Goal: Information Seeking & Learning: Check status

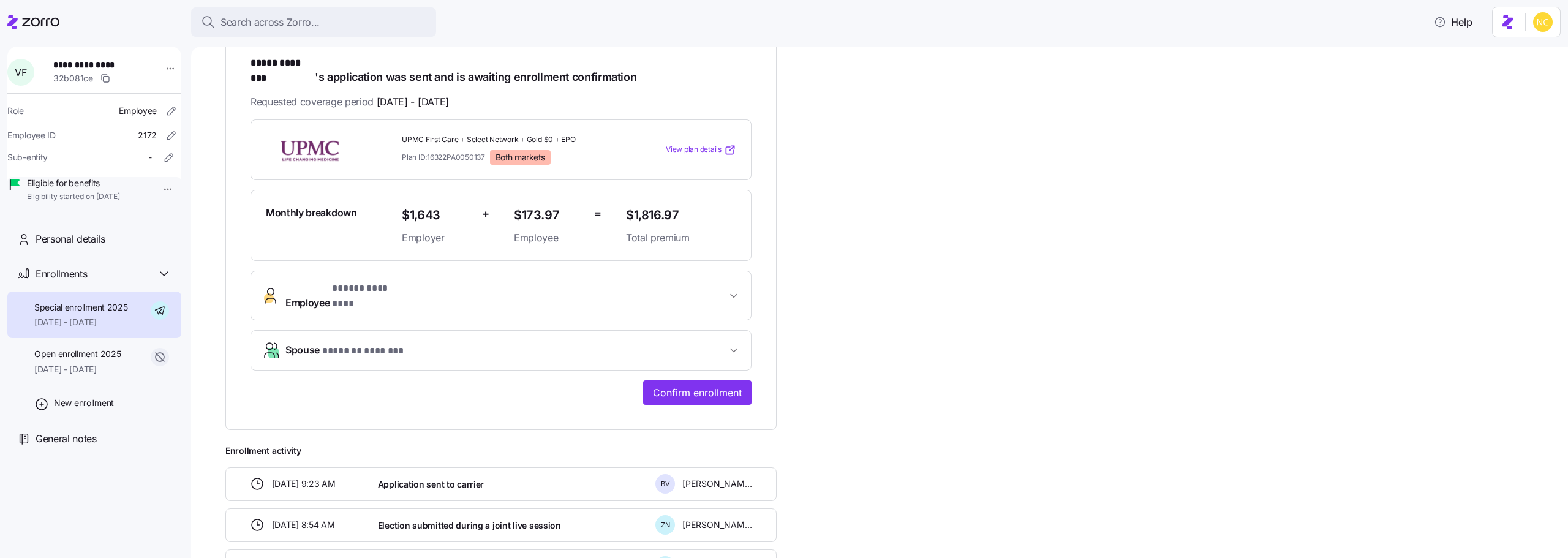
drag, startPoint x: 533, startPoint y: 196, endPoint x: 542, endPoint y: 205, distance: 12.7
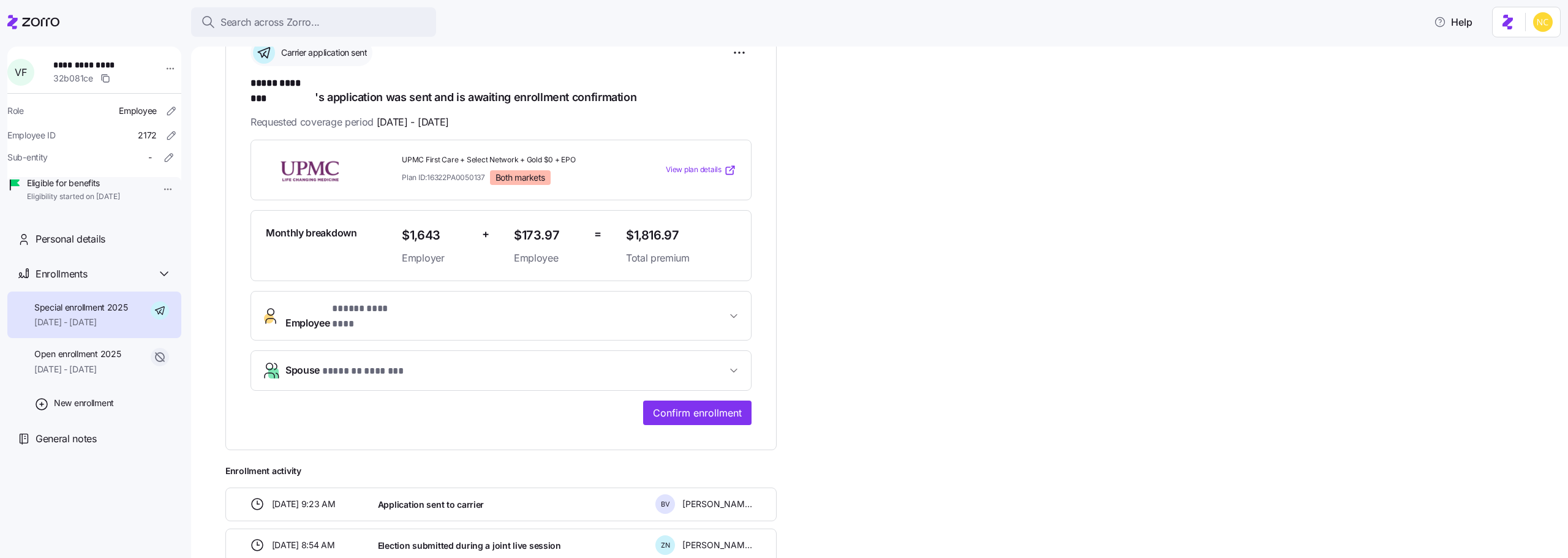
scroll to position [115, 0]
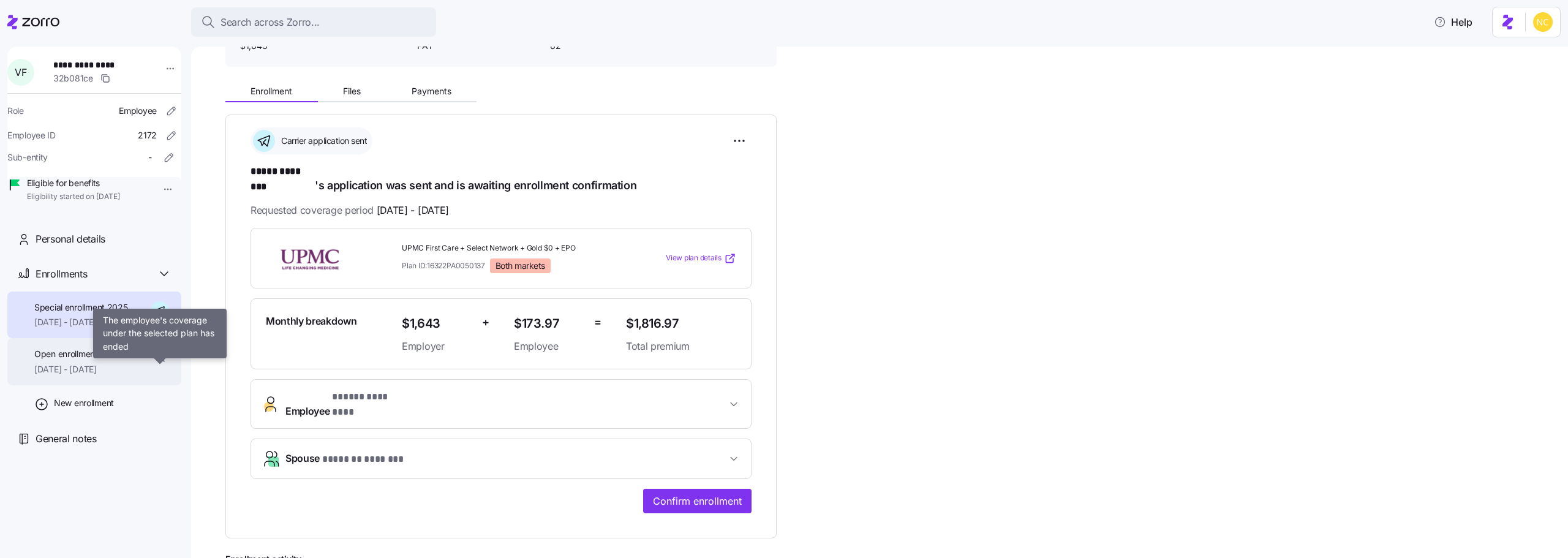
click at [114, 360] on span "Open enrollment 2025" at bounding box center [77, 354] width 87 height 12
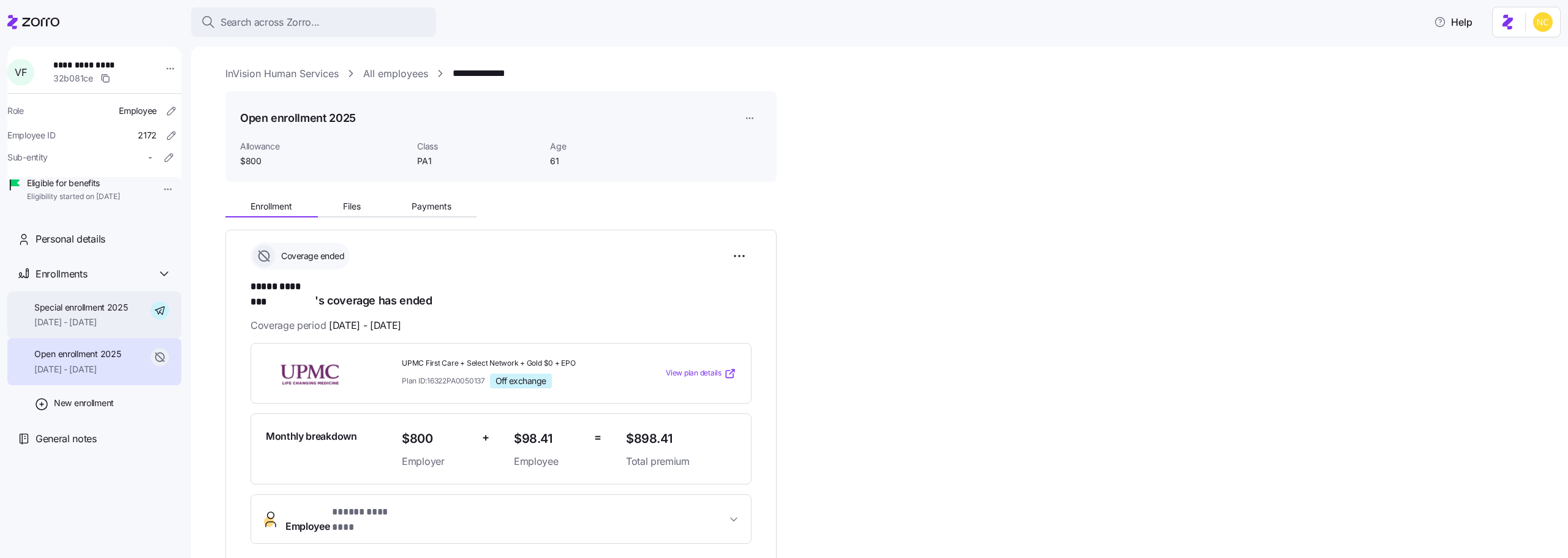
click at [106, 329] on div "Special enrollment 2025 09/01/2025 - 12/31/2025" at bounding box center [81, 315] width 94 height 27
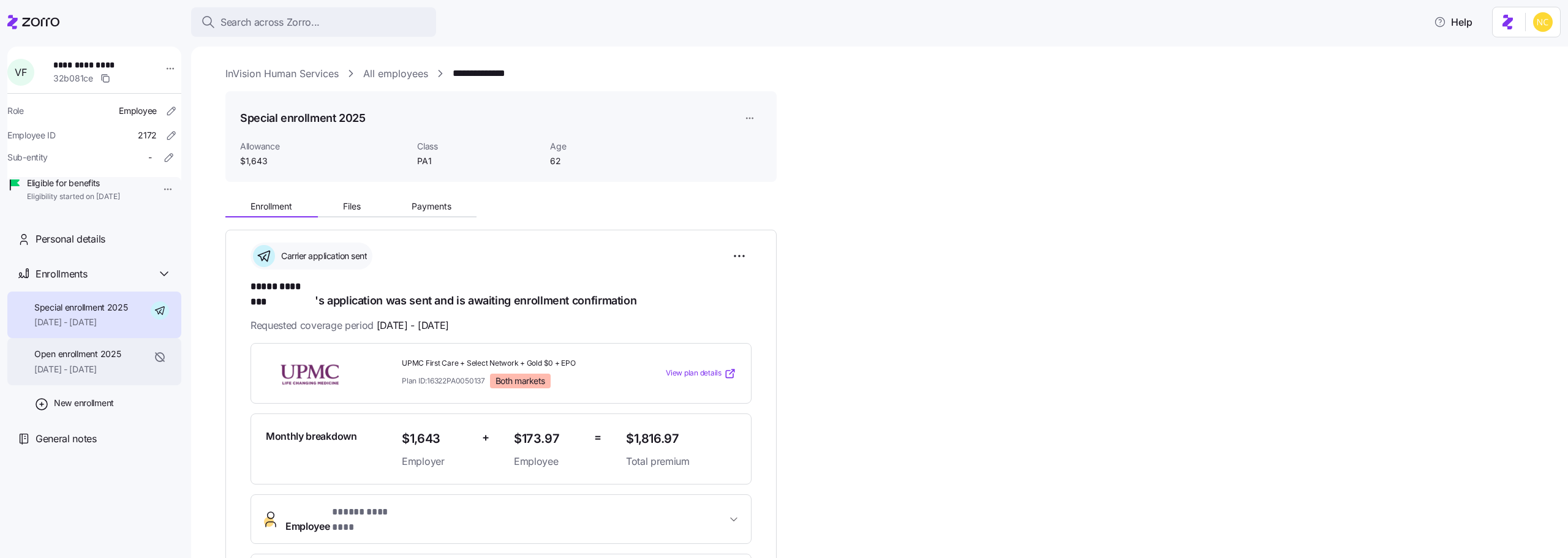
click at [51, 375] on span "01/01/2025 - 08/31/2025" at bounding box center [77, 369] width 87 height 12
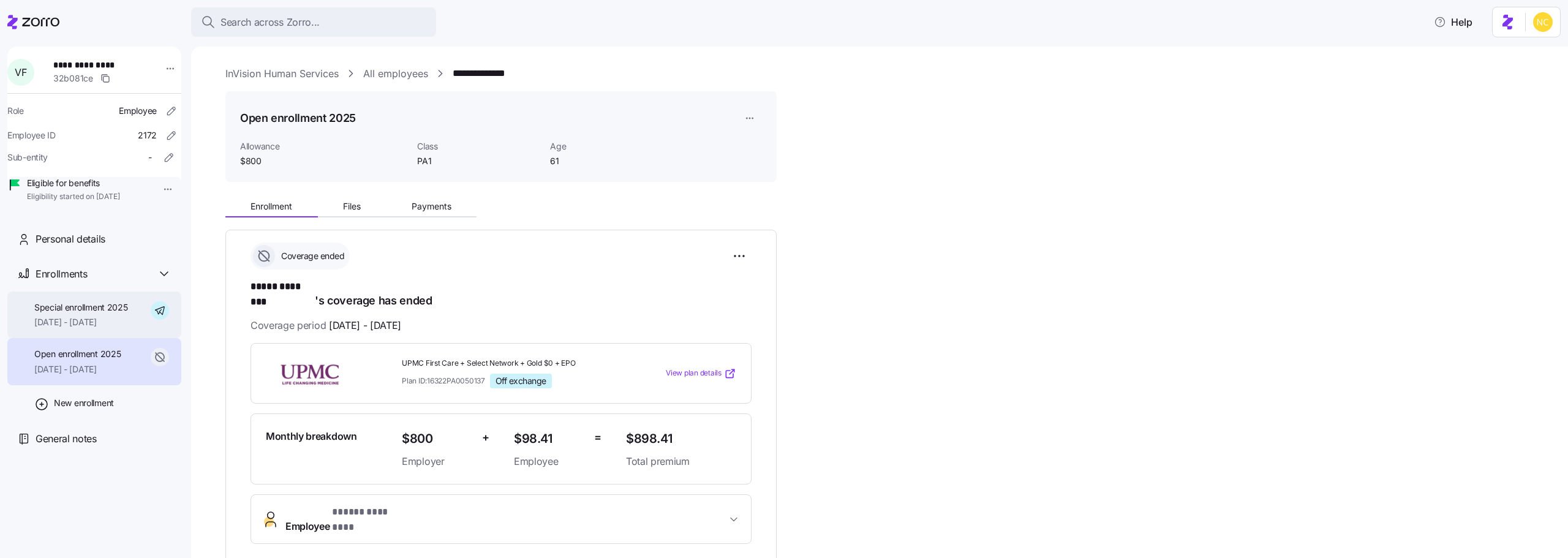
click at [74, 328] on span "09/01/2025 - 12/31/2025" at bounding box center [81, 322] width 94 height 12
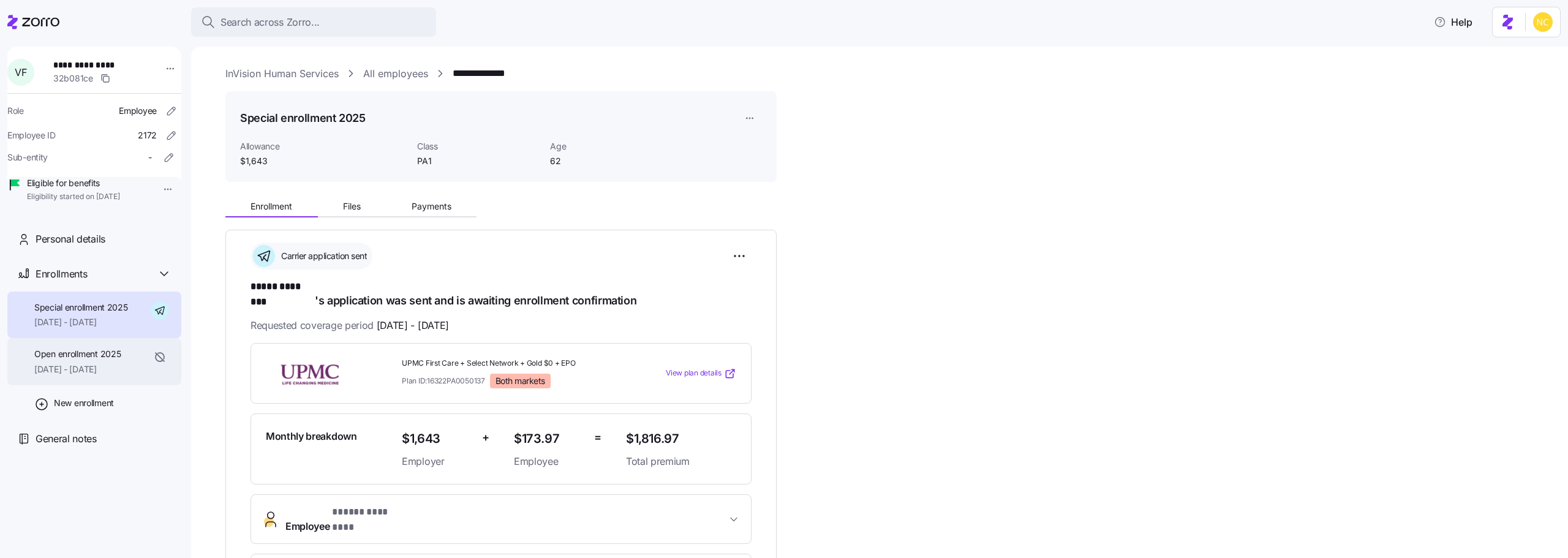
click at [73, 375] on span "01/01/2025 - 08/31/2025" at bounding box center [77, 369] width 87 height 12
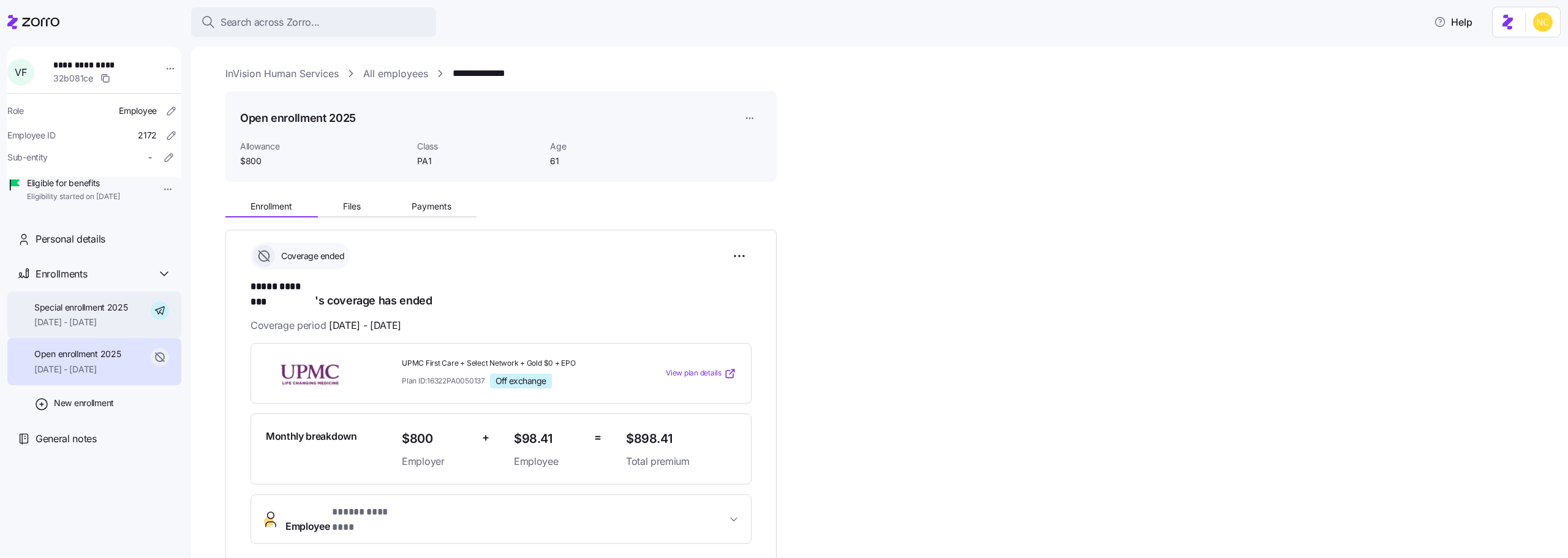
click at [89, 329] on div "Special enrollment 2025 09/01/2025 - 12/31/2025" at bounding box center [81, 315] width 94 height 27
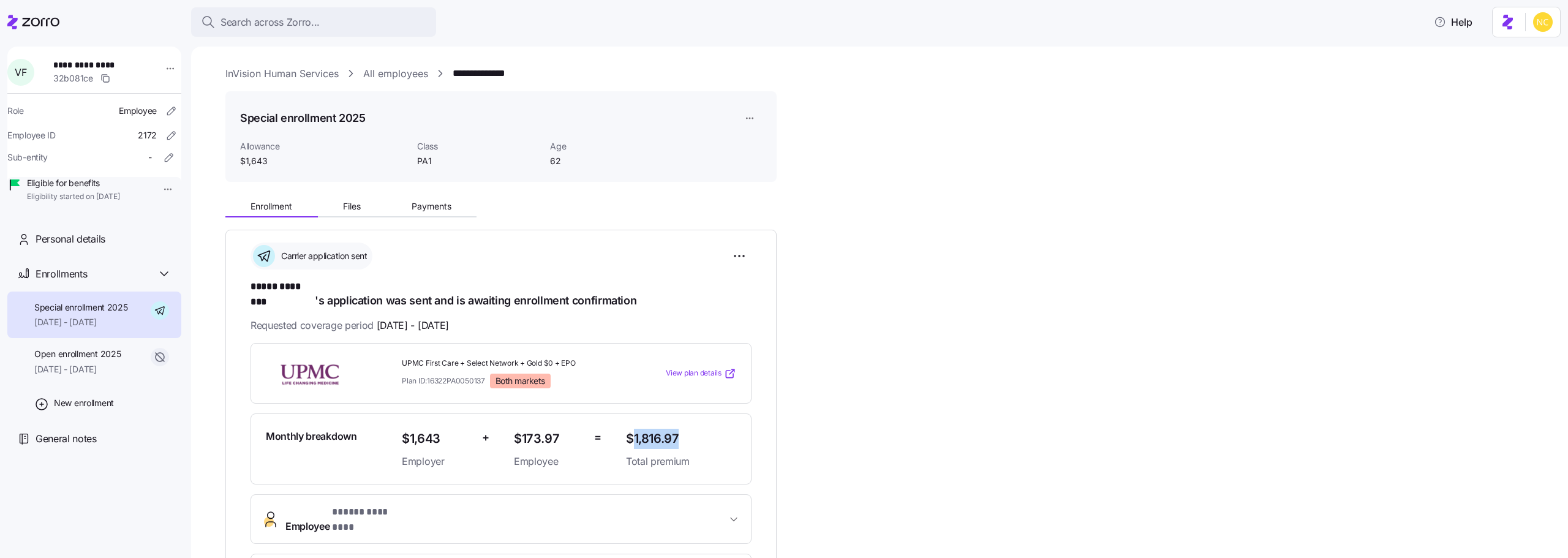
drag, startPoint x: 636, startPoint y: 426, endPoint x: 678, endPoint y: 426, distance: 42.0
click at [678, 428] on span "$1,816.97" at bounding box center [680, 438] width 110 height 20
copy span "1,816.97"
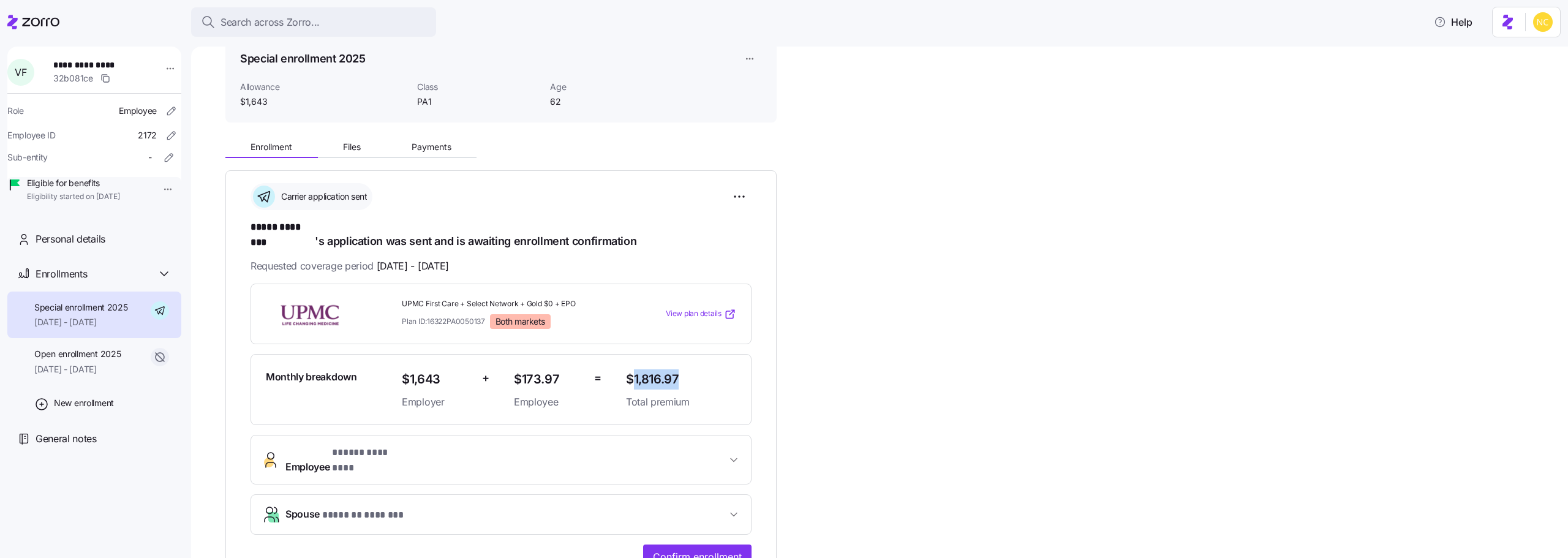
scroll to position [122, 0]
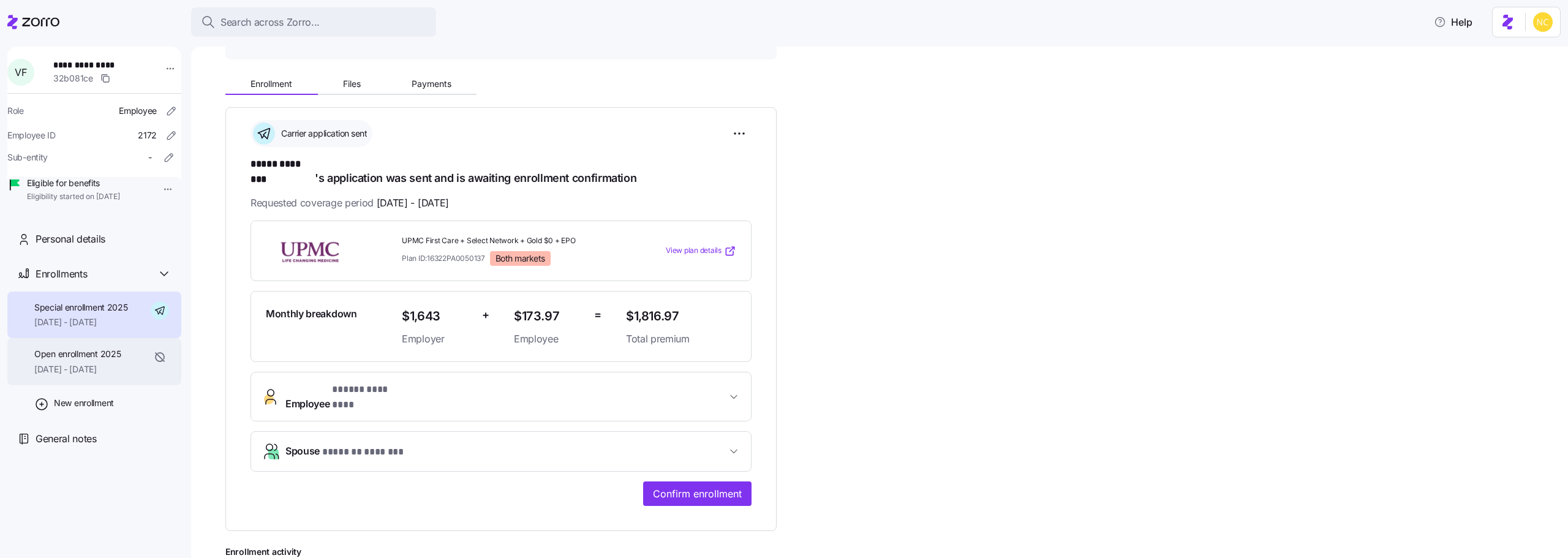
click at [98, 375] on div "Open enrollment 2025 01/01/2025 - 08/31/2025" at bounding box center [77, 361] width 87 height 27
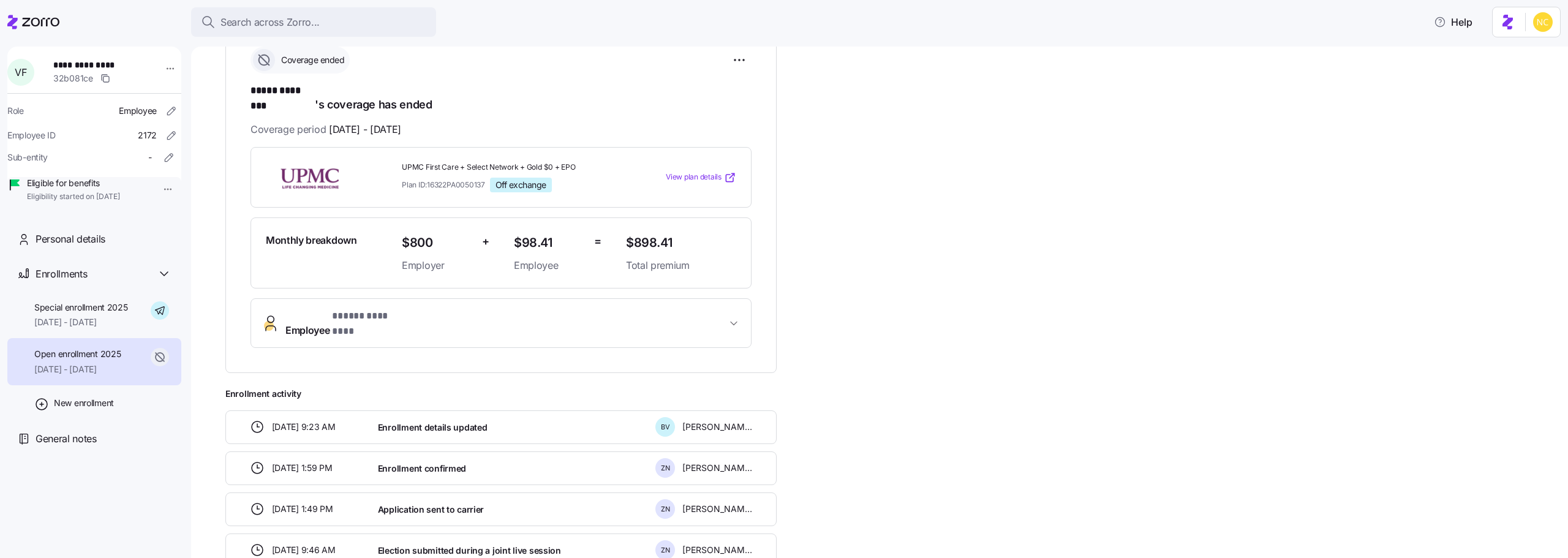
scroll to position [255, 0]
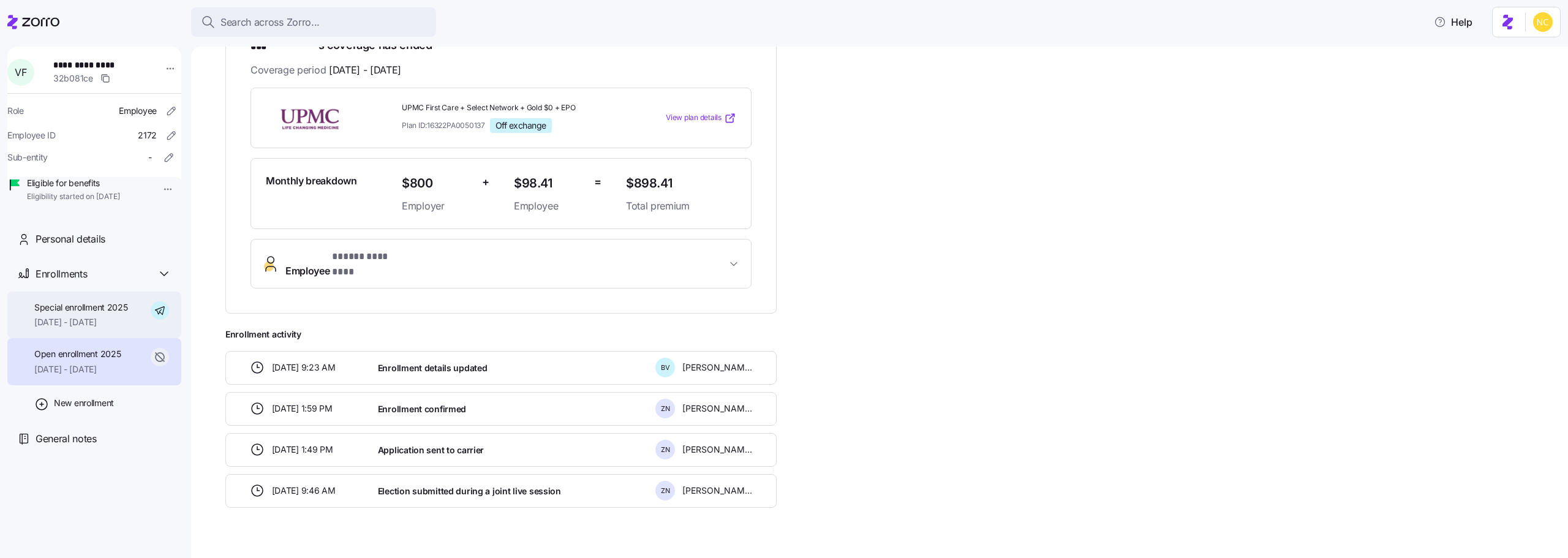
click at [42, 339] on div "Special enrollment 2025 09/01/2025 - 12/31/2025" at bounding box center [94, 315] width 174 height 47
